Goal: Task Accomplishment & Management: Complete application form

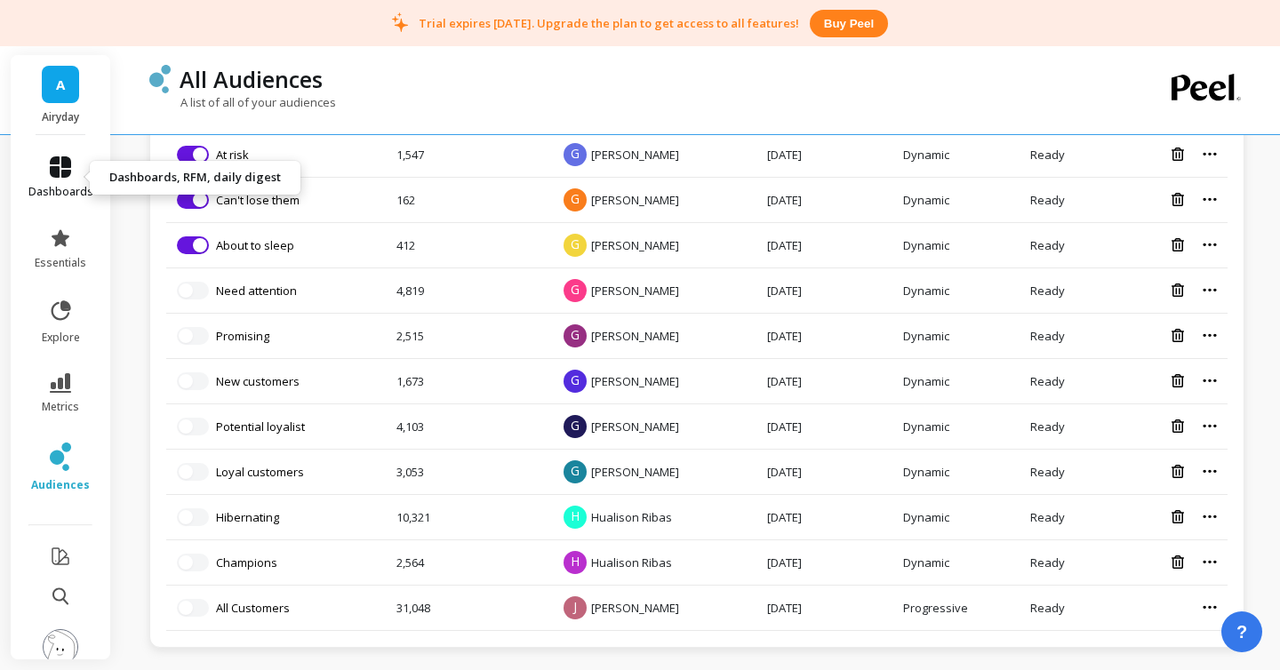
click at [68, 174] on icon at bounding box center [60, 166] width 21 height 21
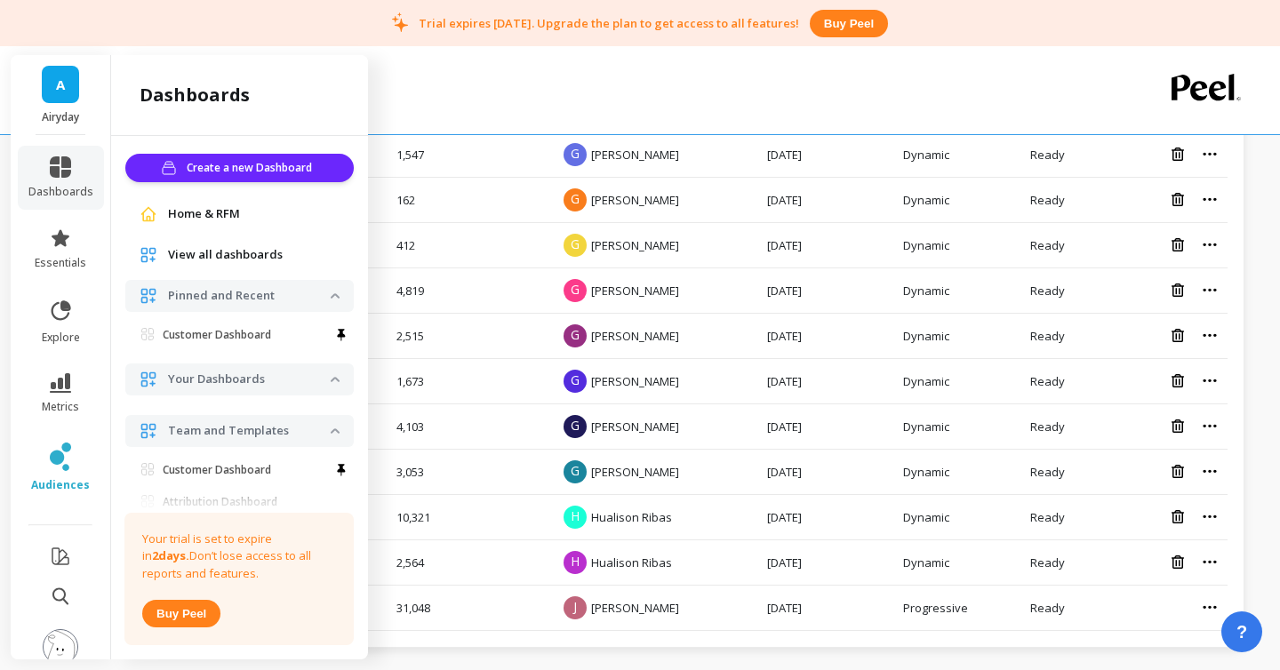
click at [55, 85] on link "A" at bounding box center [60, 84] width 37 height 37
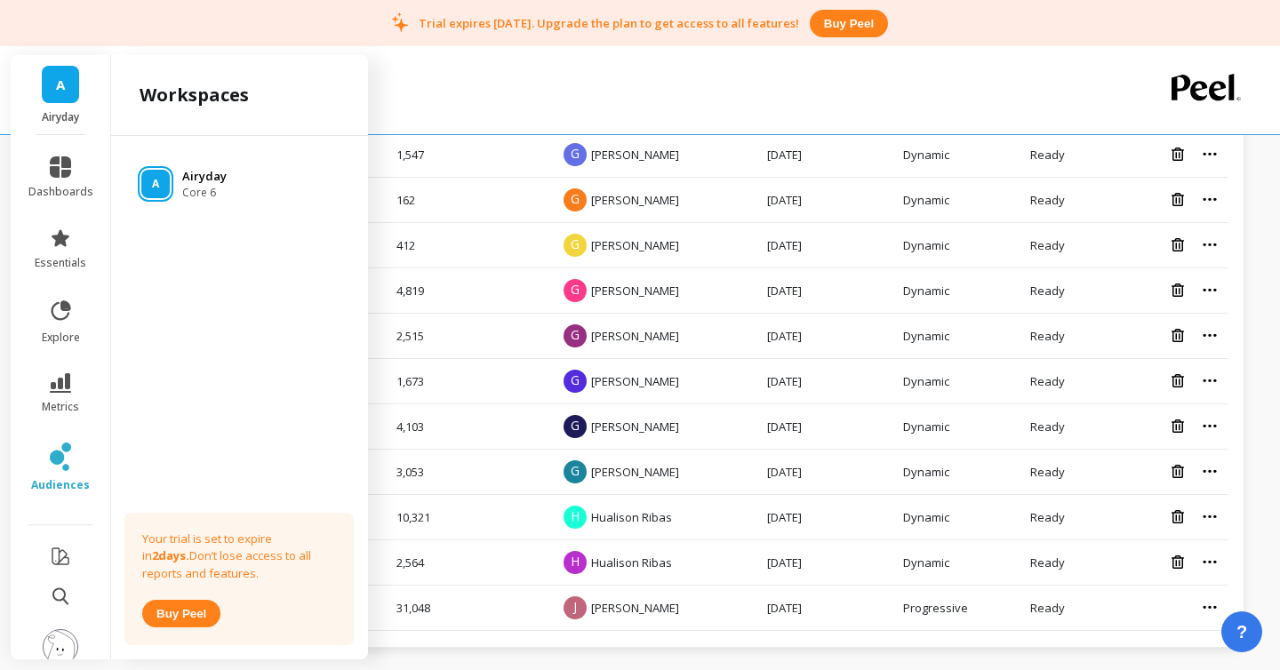
click at [154, 178] on span "A" at bounding box center [155, 184] width 7 height 14
click at [227, 183] on div "A Airyday Core 6" at bounding box center [239, 184] width 228 height 32
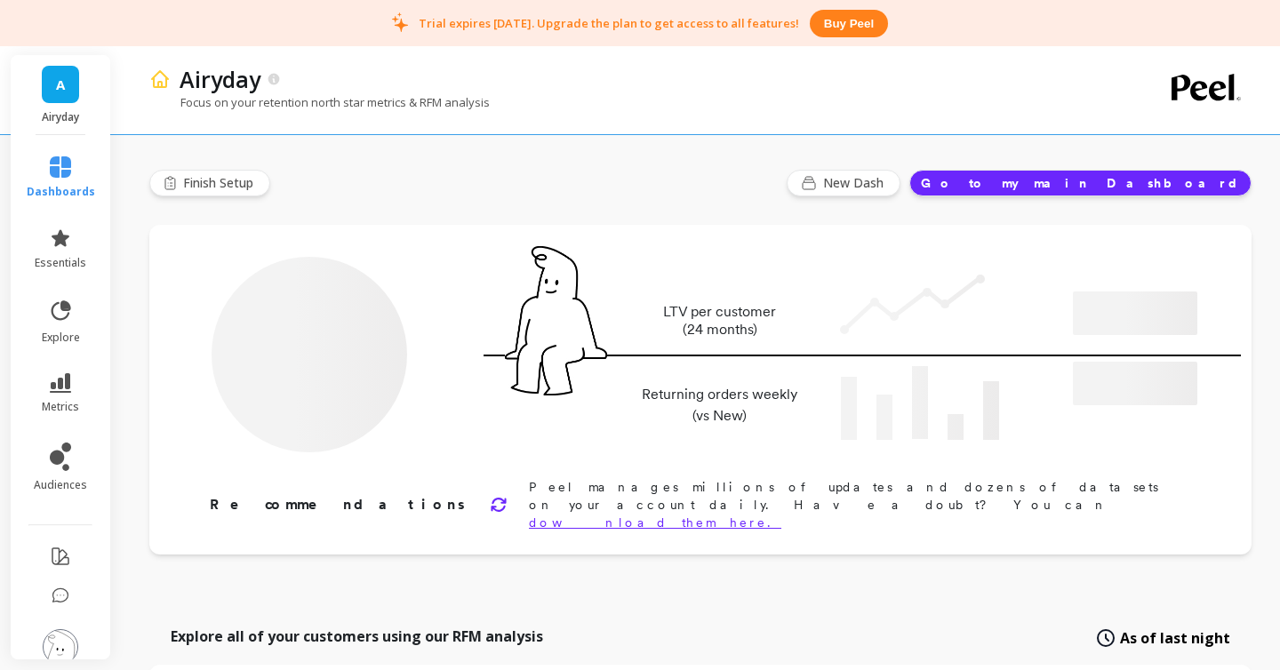
type input "Champions"
type input "2471"
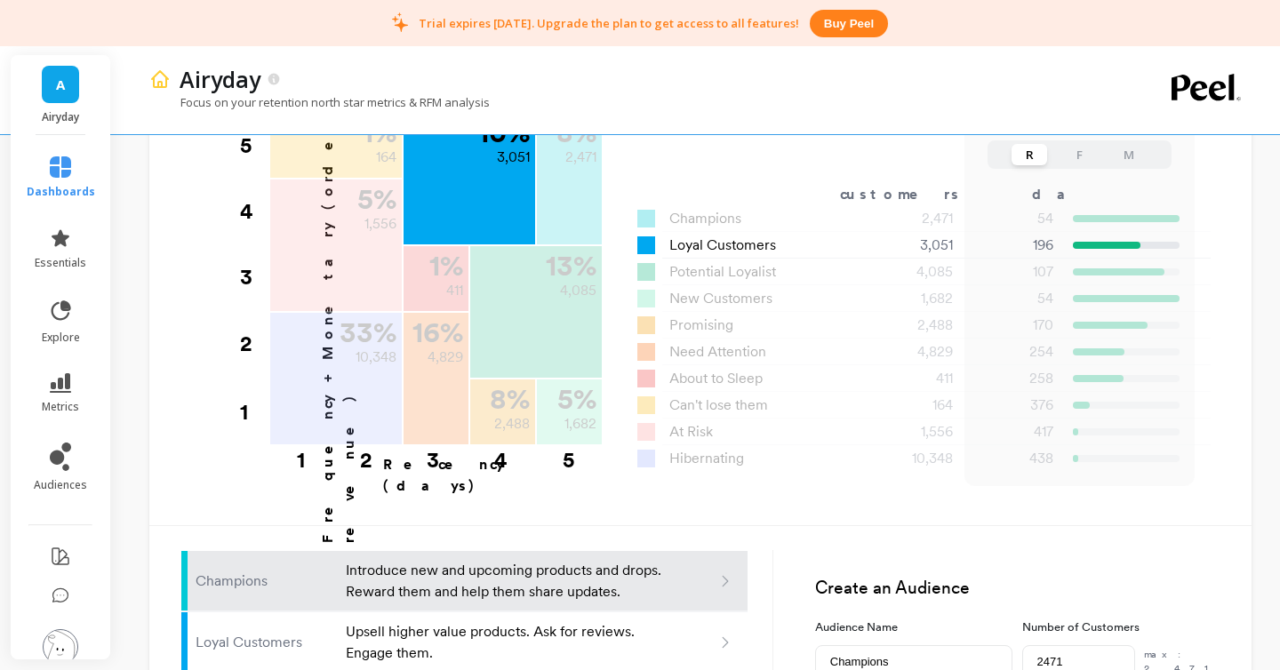
scroll to position [820, 0]
